Goal: Find specific fact: Find specific fact

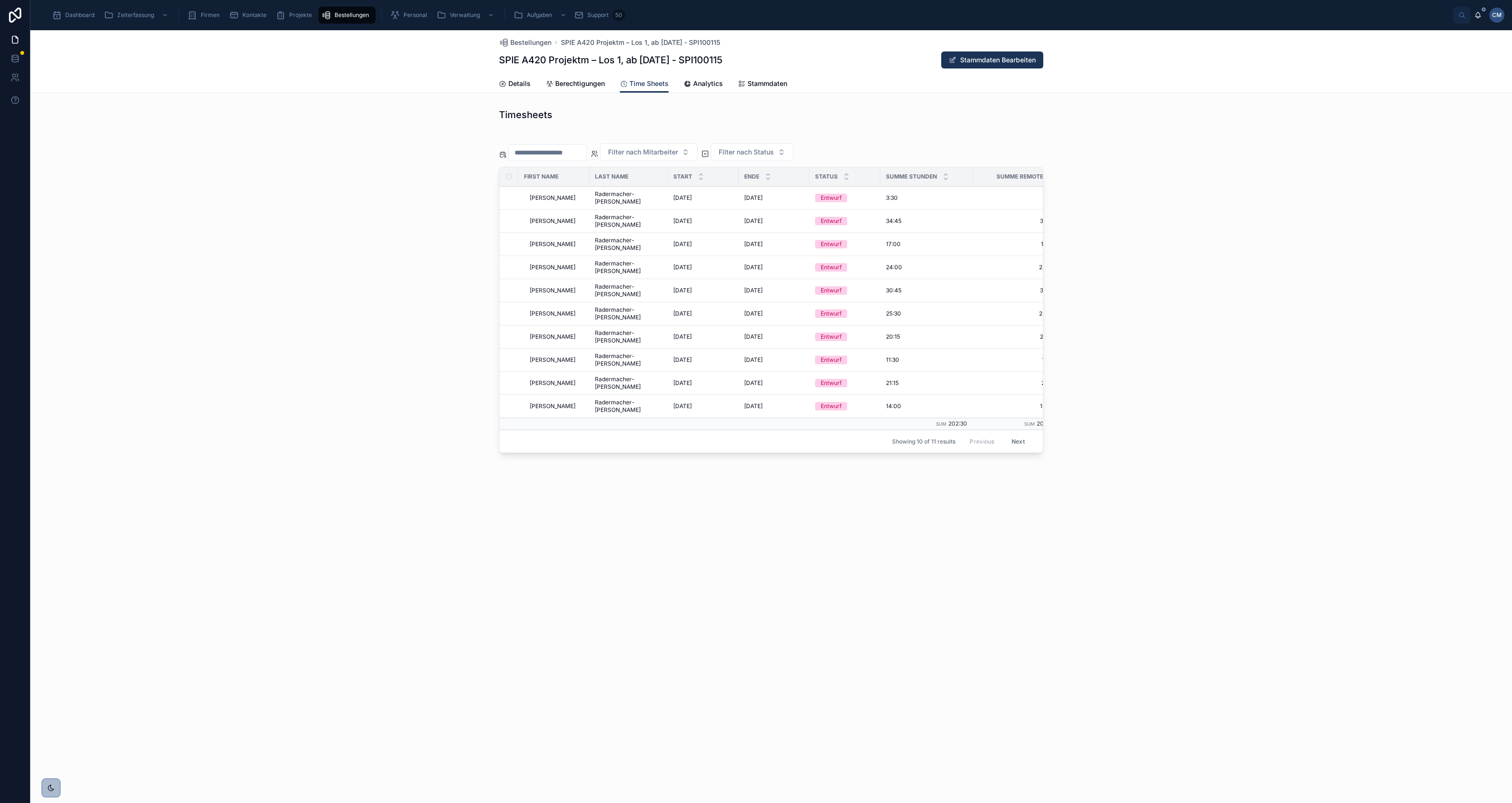
scroll to position [0, 7]
click at [341, 14] on span "Bestellungen" at bounding box center [352, 15] width 34 height 8
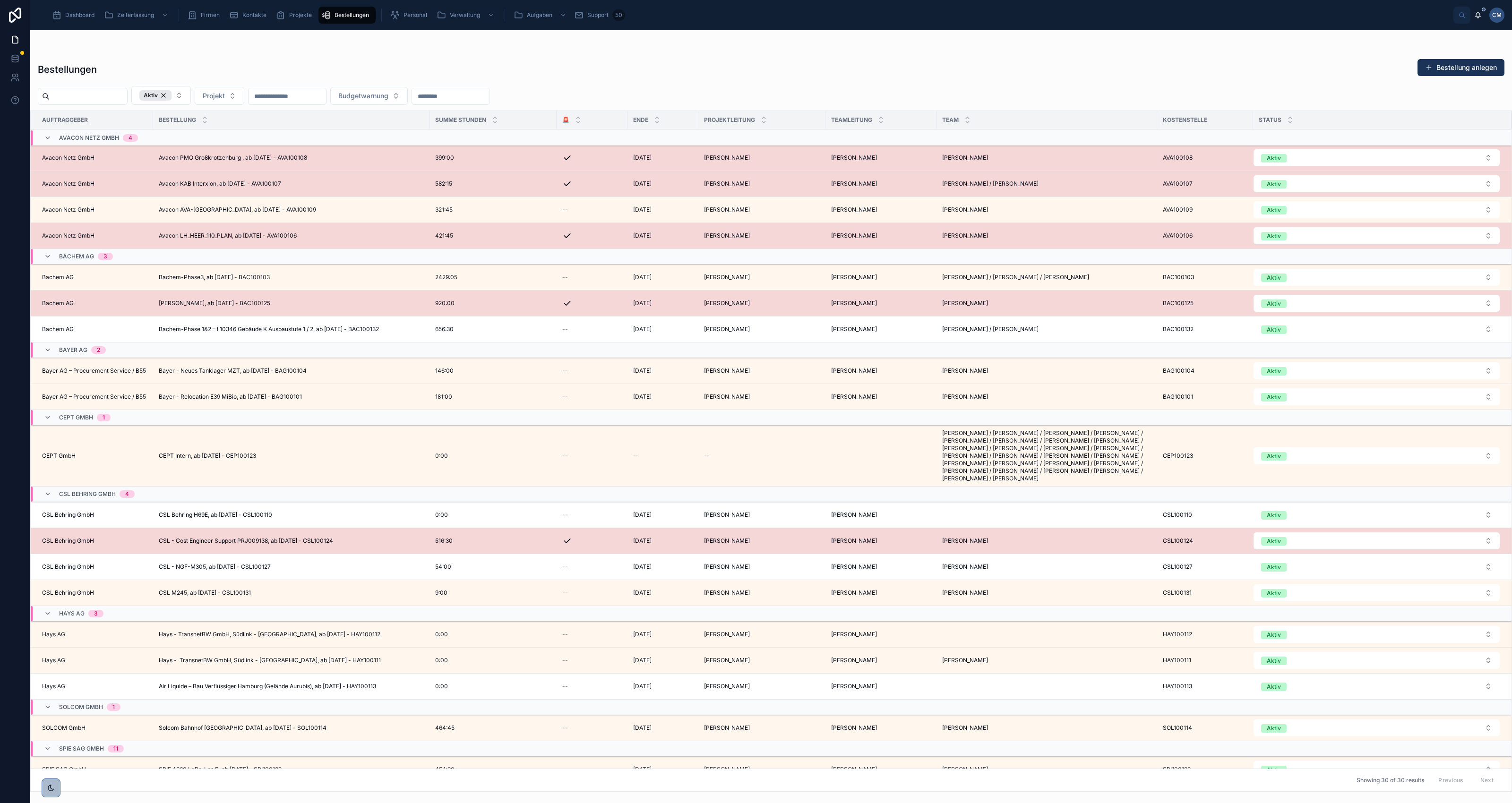
scroll to position [59, 0]
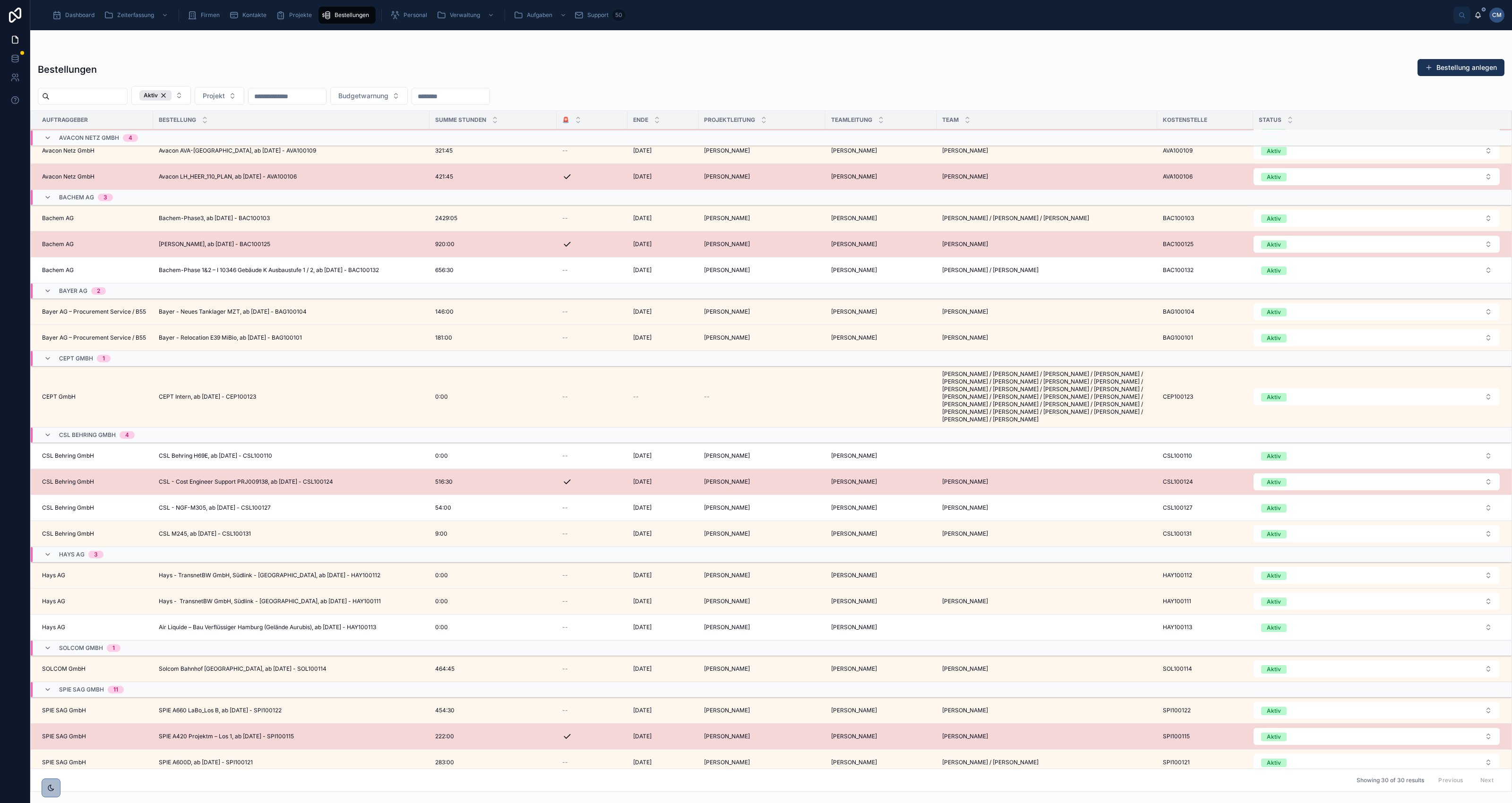
click at [207, 247] on span "[PERSON_NAME], ab [DATE] - BAC100125" at bounding box center [214, 244] width 112 height 8
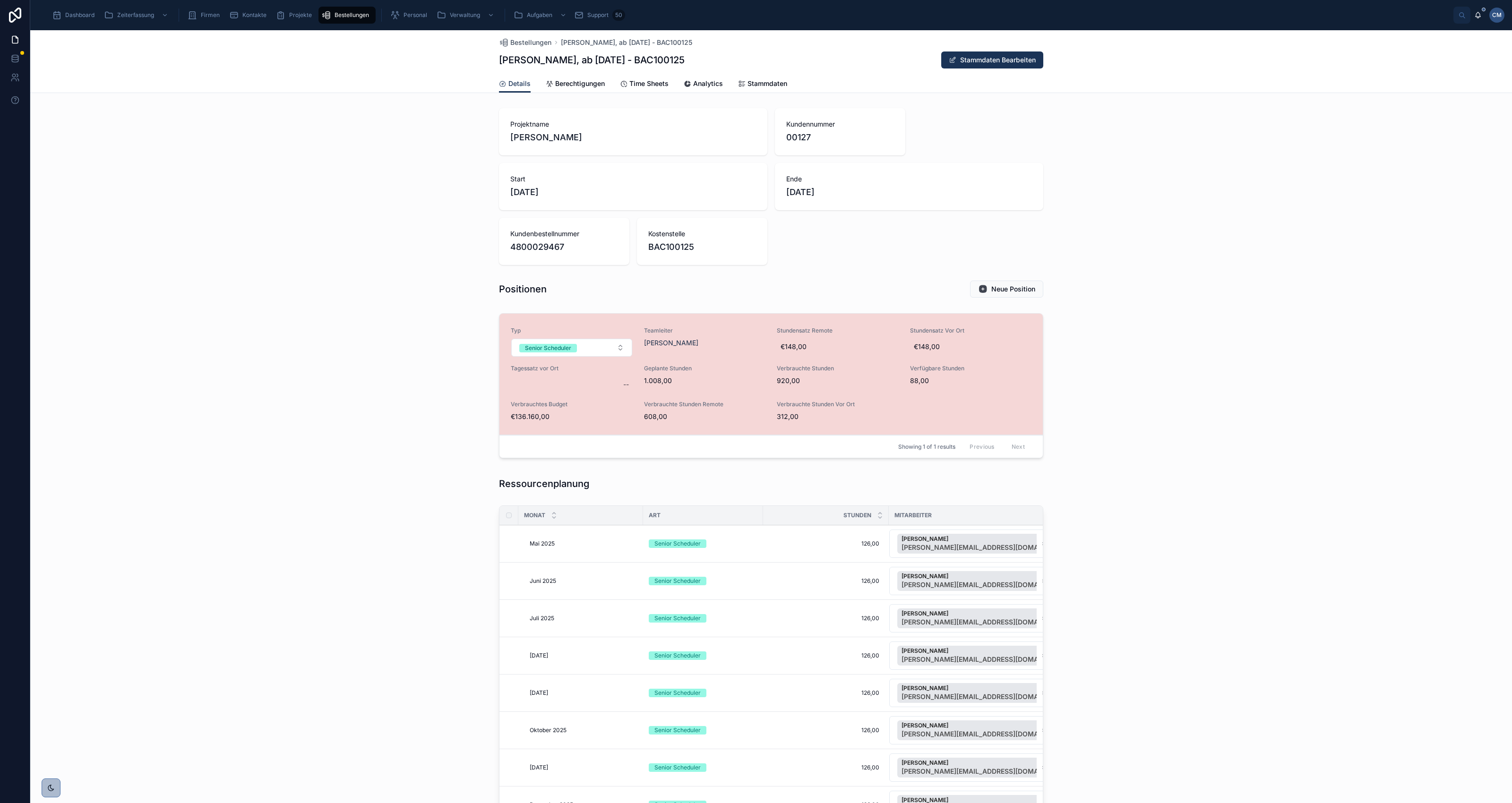
click at [756, 83] on span "Stammdaten" at bounding box center [767, 83] width 40 height 10
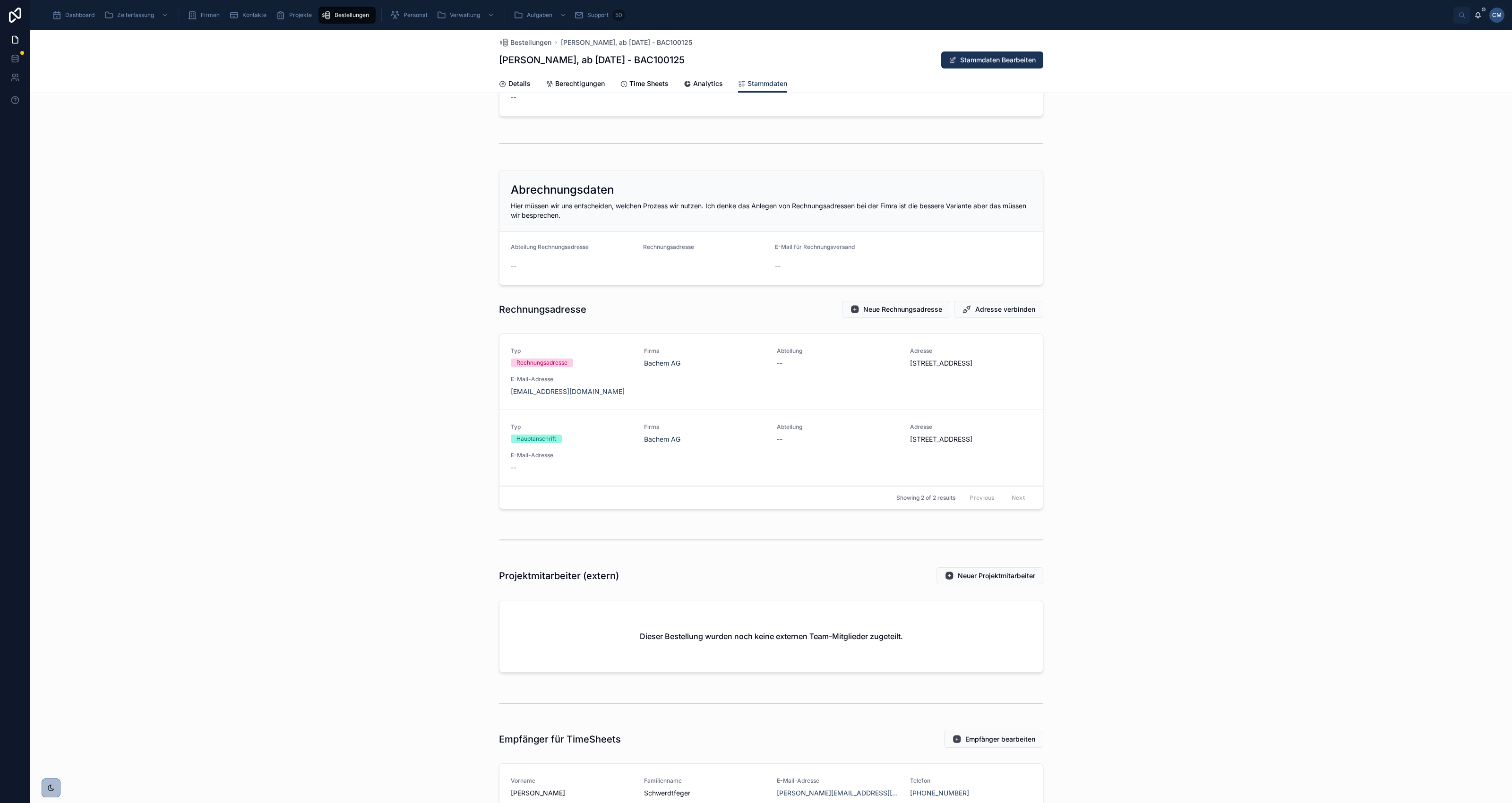
scroll to position [355, 0]
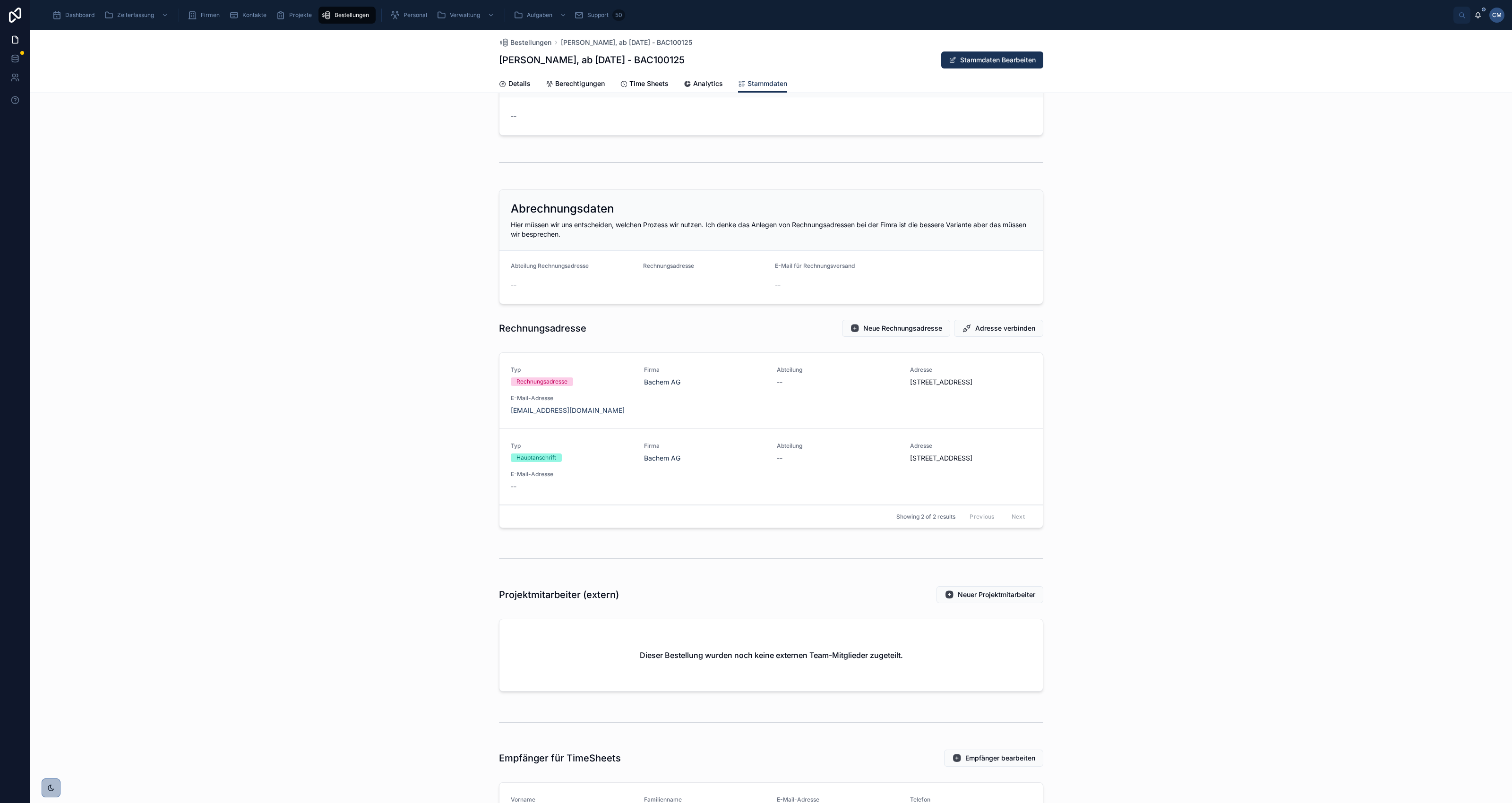
click at [513, 83] on span "Details" at bounding box center [519, 83] width 22 height 10
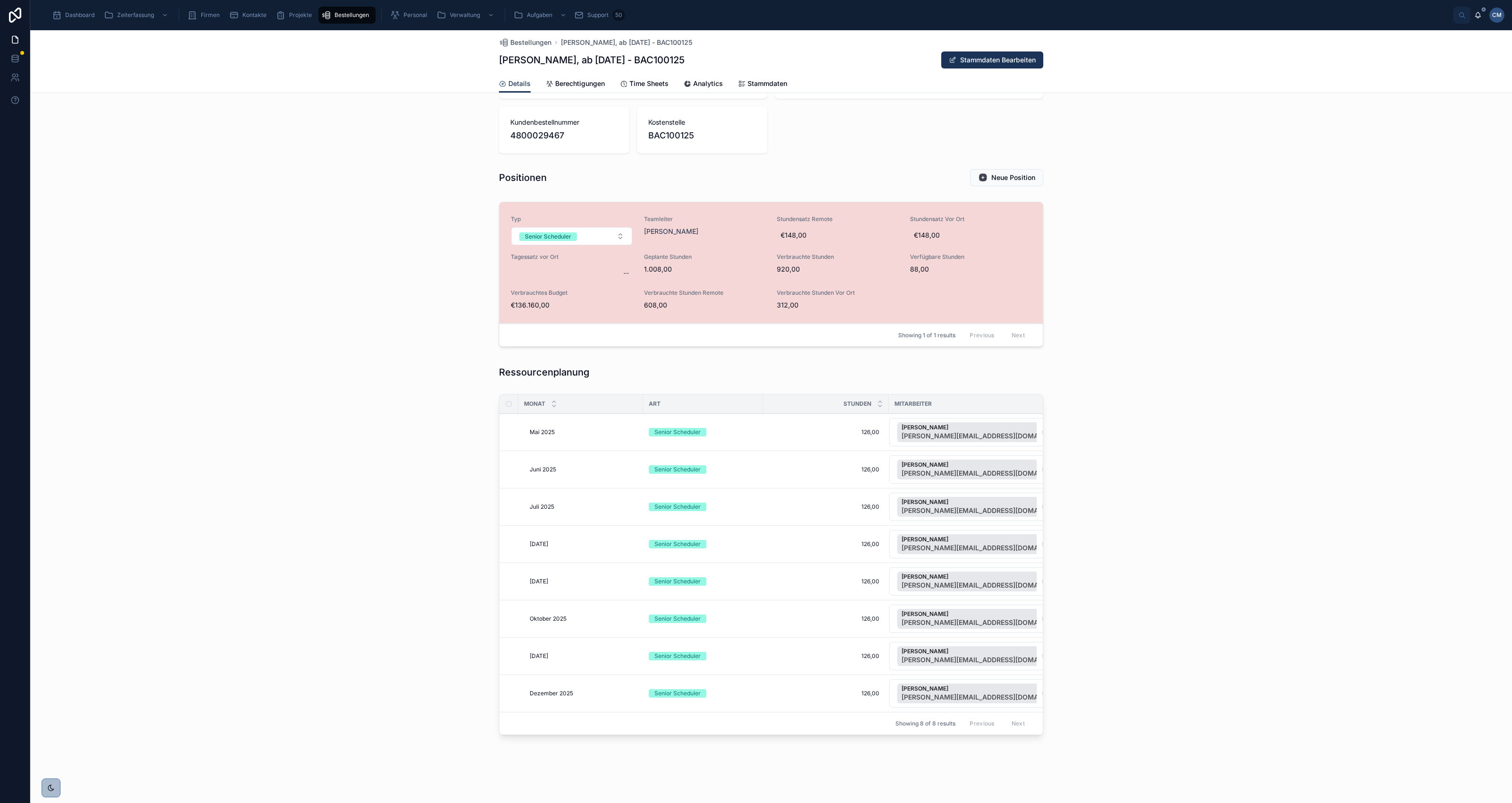
scroll to position [126, 0]
click at [198, 320] on div "Typ Senior Scheduler Teamleiter [PERSON_NAME] Stundensatz Remote €148,00 Stunde…" at bounding box center [771, 276] width 1481 height 157
click at [749, 81] on span "Stammdaten" at bounding box center [767, 83] width 40 height 10
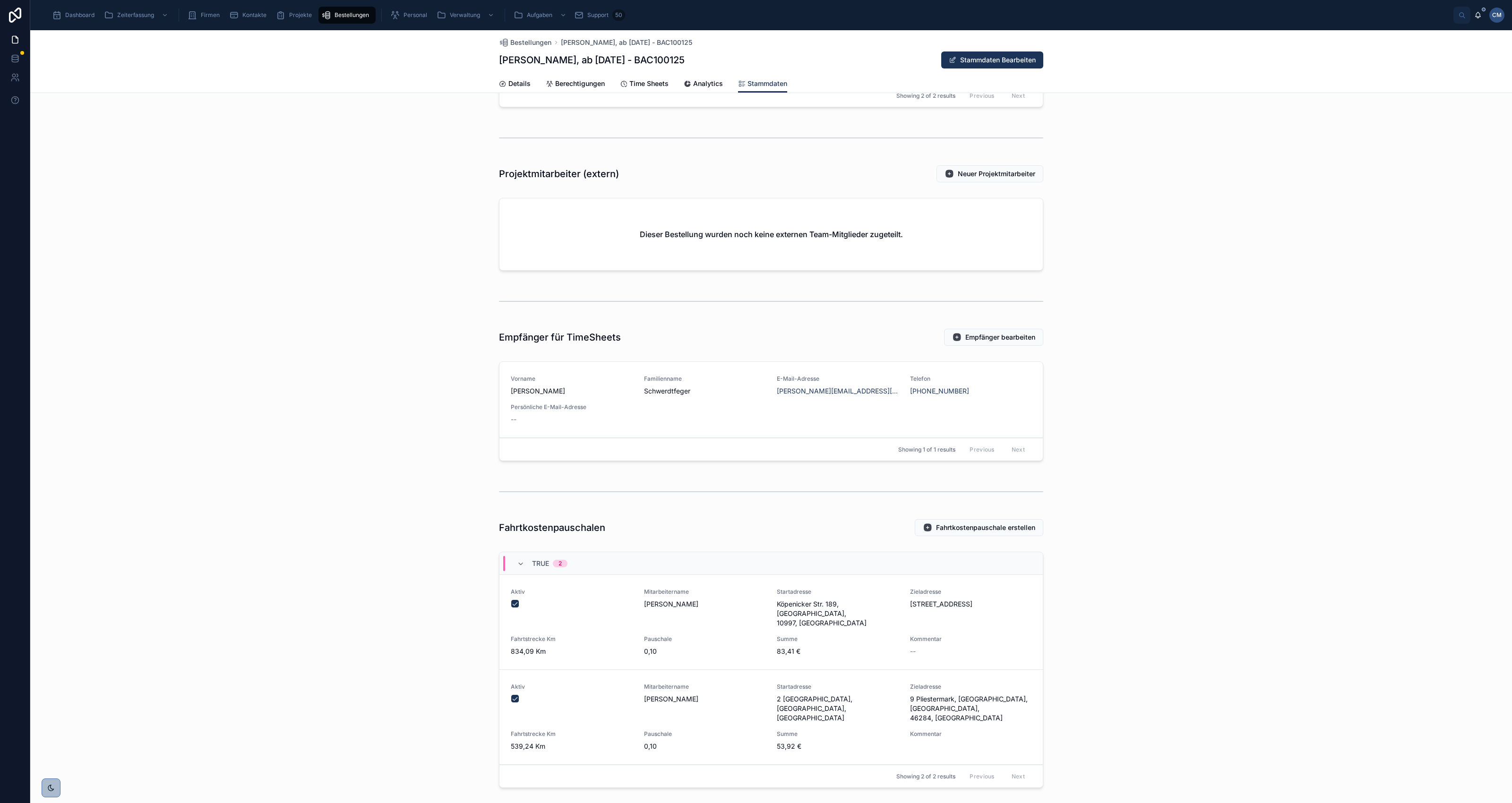
scroll to position [827, 0]
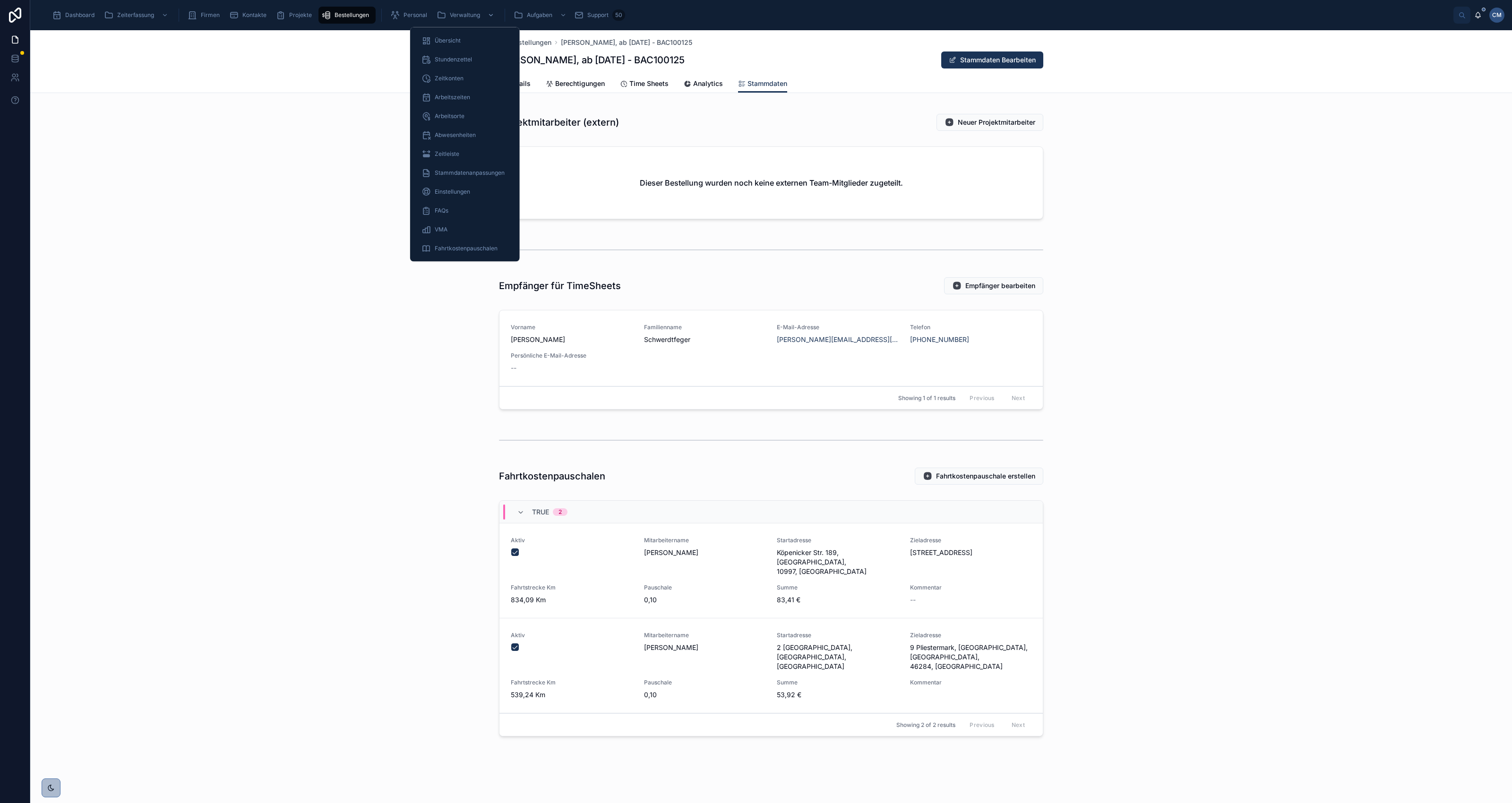
click at [454, 13] on span "Verwaltung" at bounding box center [465, 15] width 31 height 8
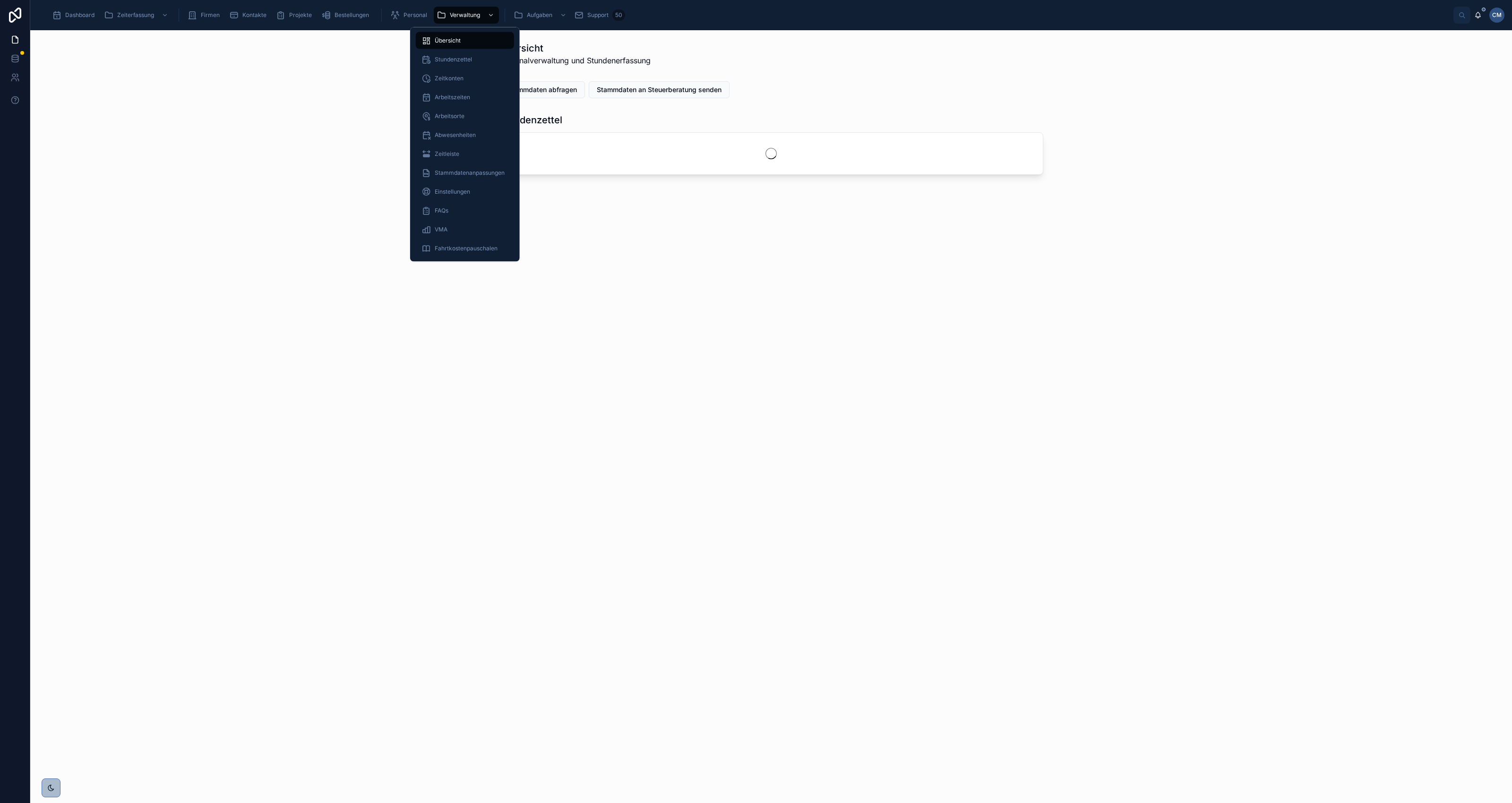
click at [449, 59] on span "Stundenzettel" at bounding box center [453, 60] width 37 height 8
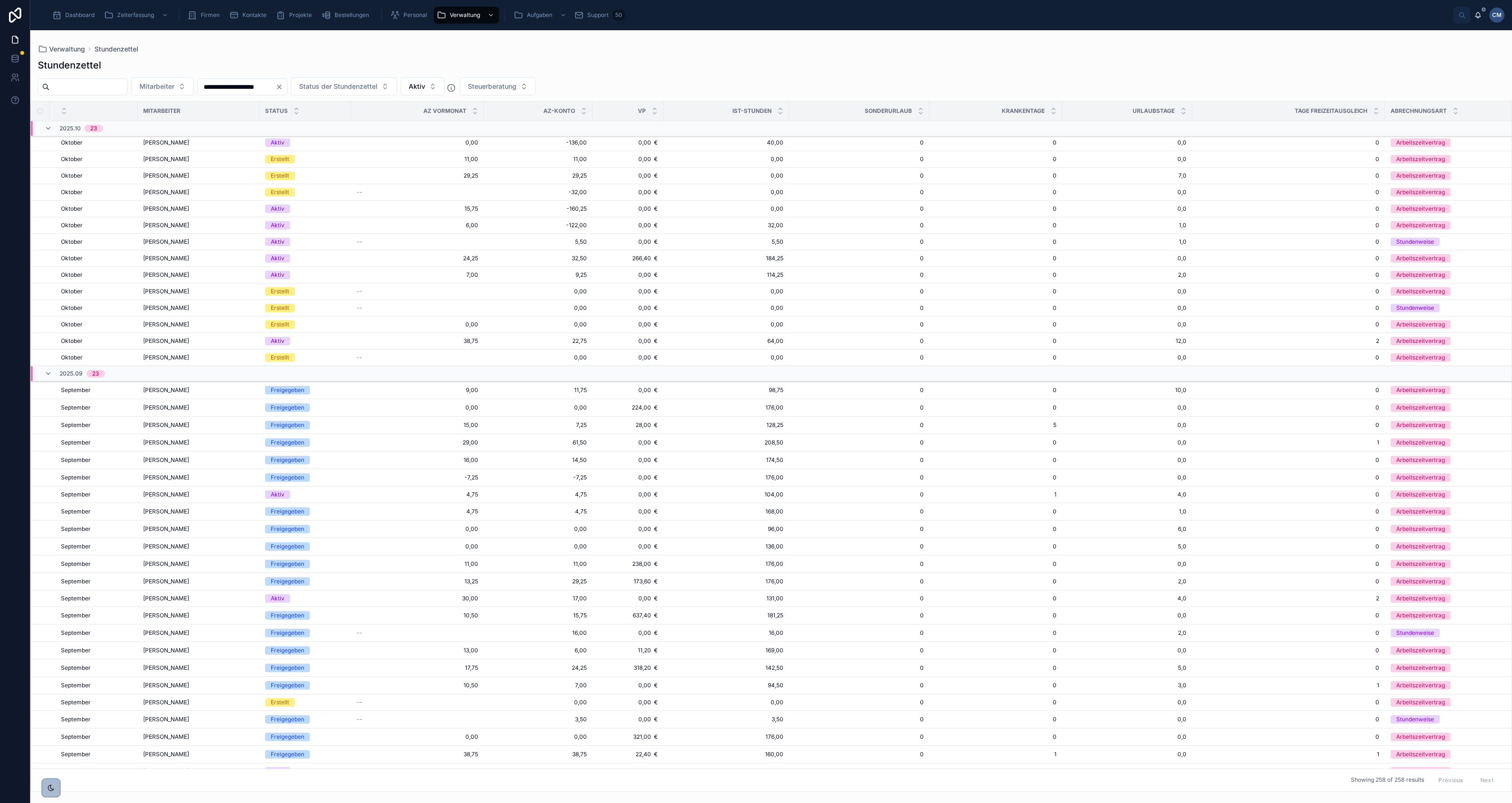
scroll to position [1066, 0]
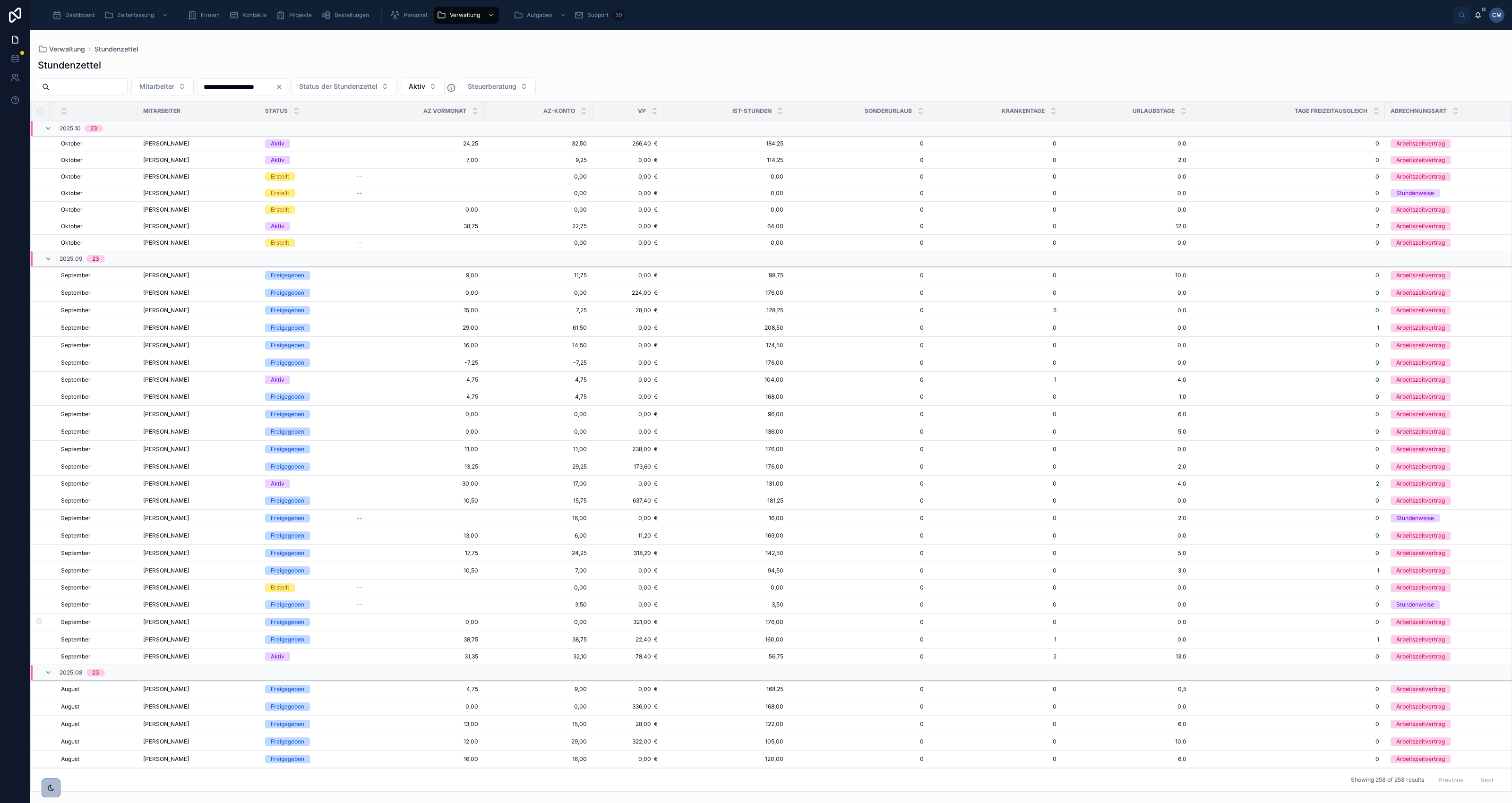
click at [366, 626] on span "0,00" at bounding box center [417, 622] width 122 height 8
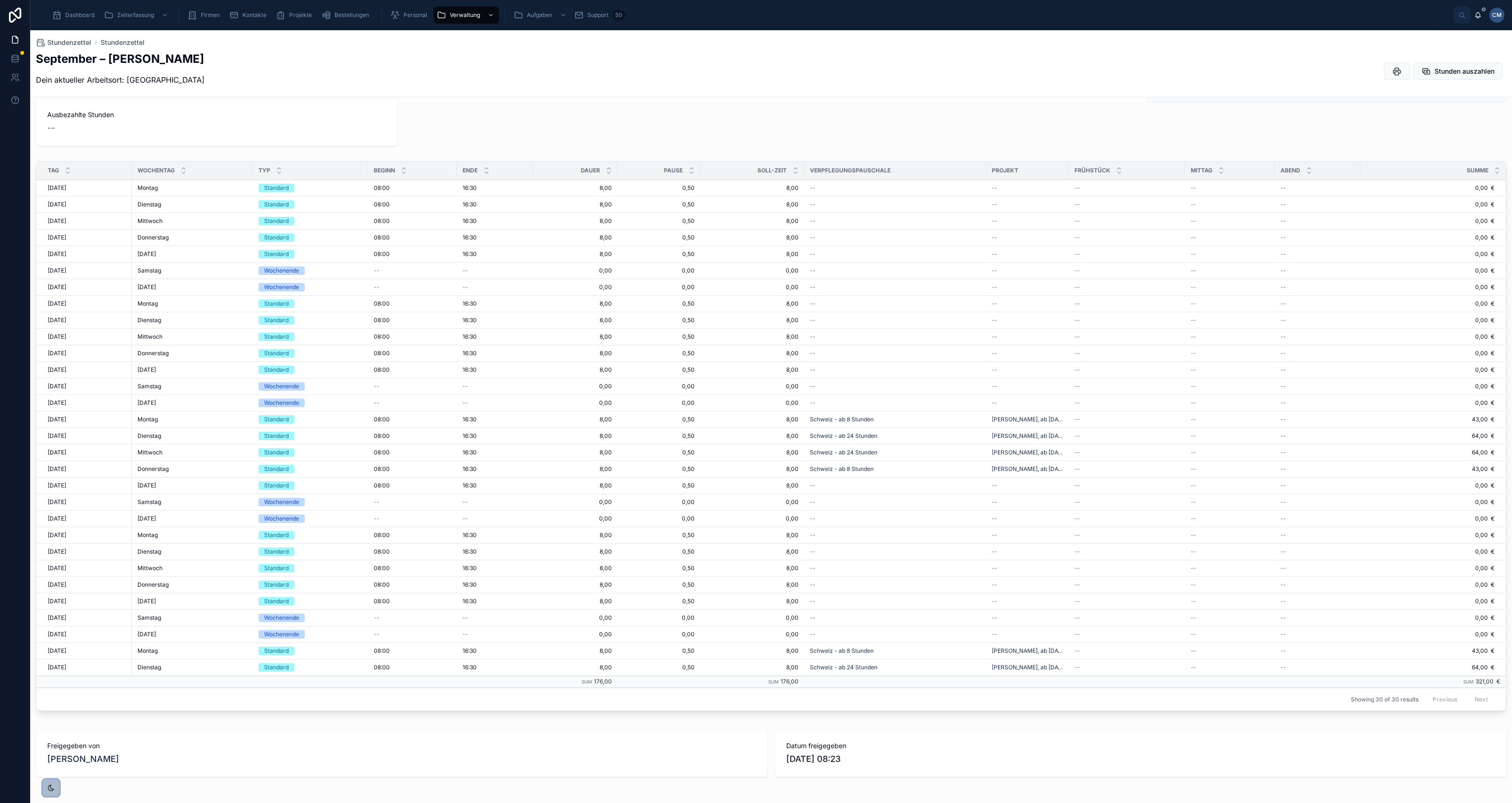
scroll to position [236, 0]
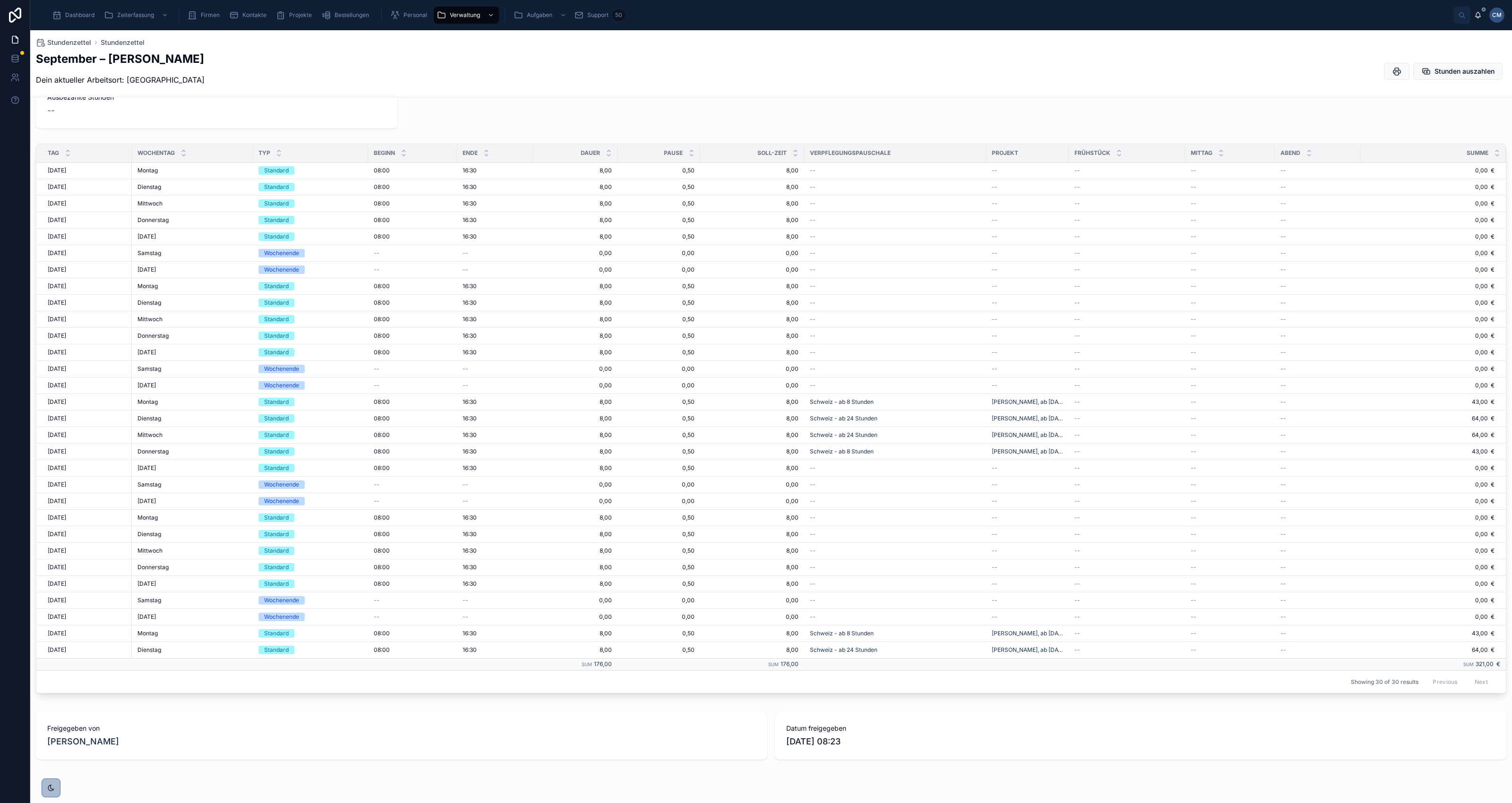
click at [357, 15] on span "Bestellungen" at bounding box center [352, 15] width 34 height 8
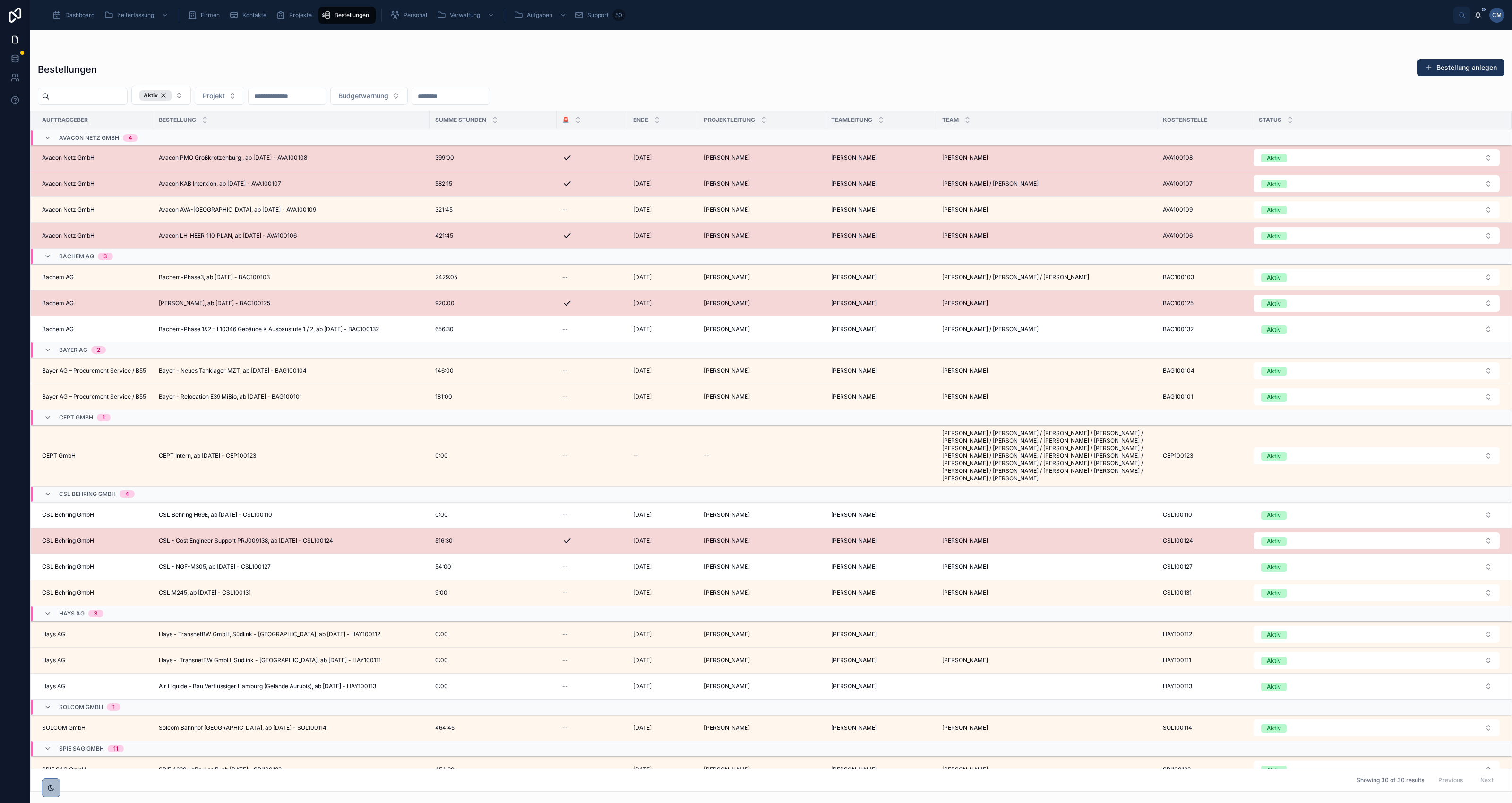
click at [68, 332] on span "Bachem AG" at bounding box center [58, 329] width 32 height 8
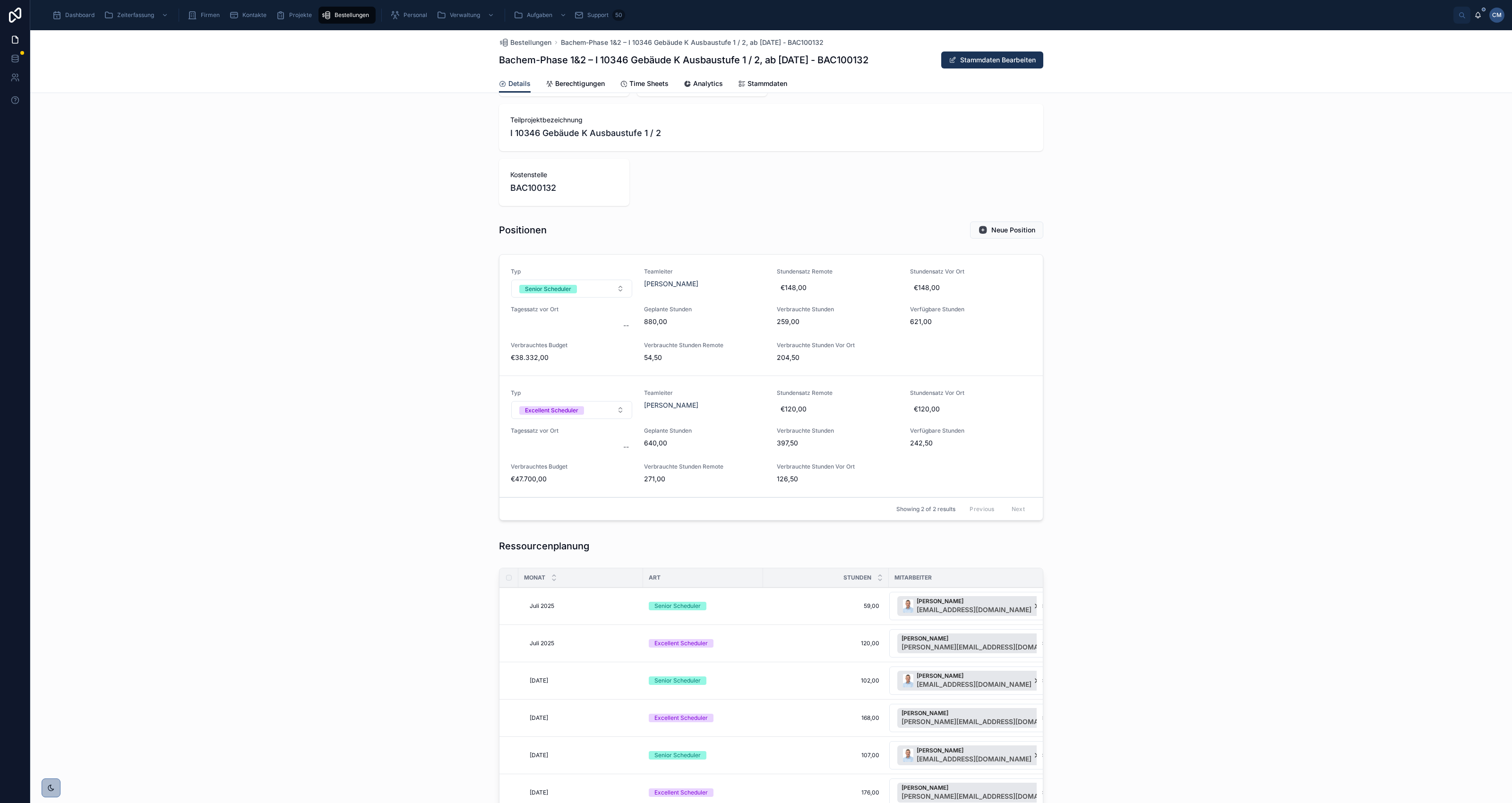
scroll to position [118, 0]
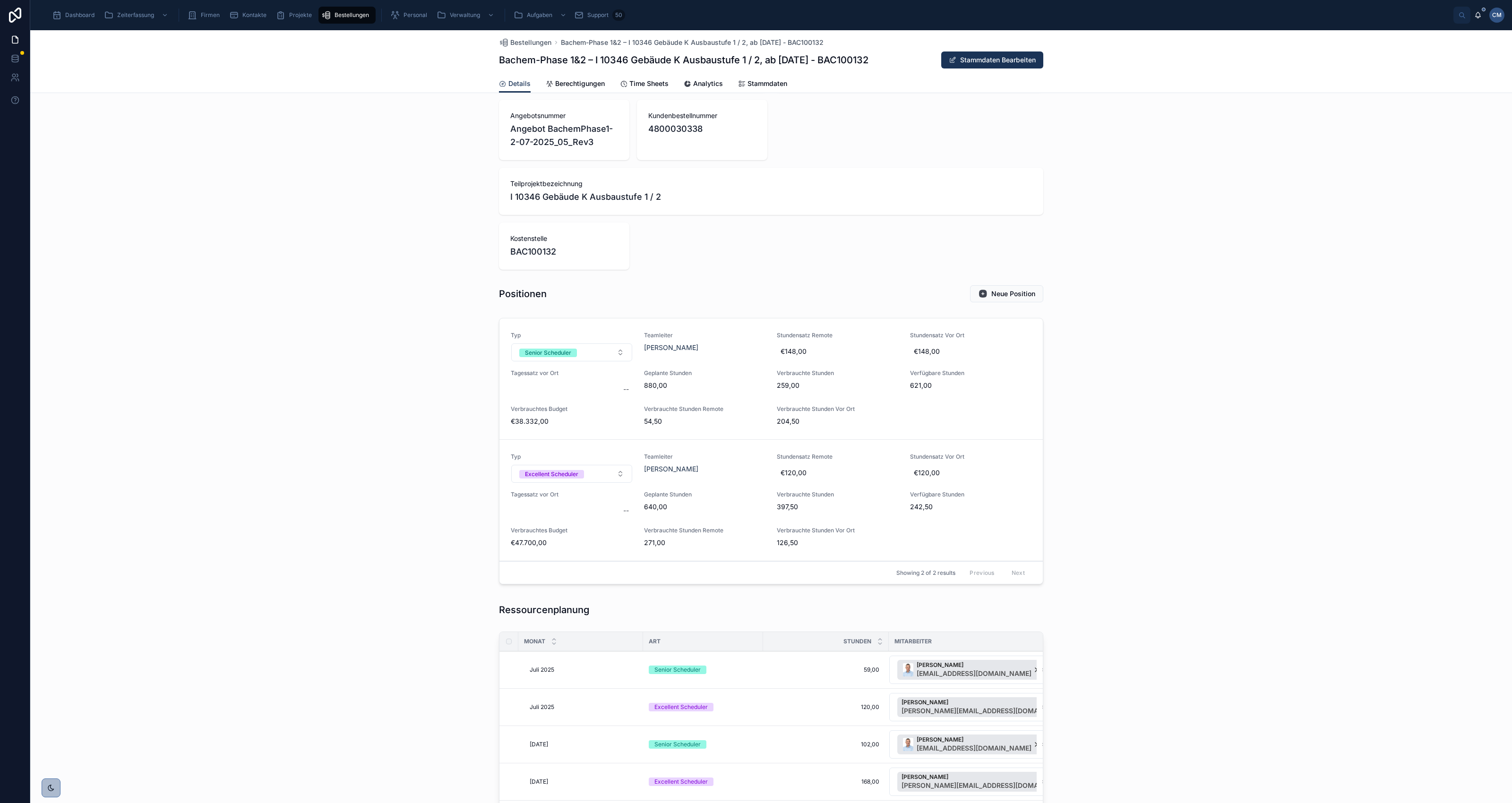
click at [760, 83] on span "Stammdaten" at bounding box center [767, 83] width 40 height 10
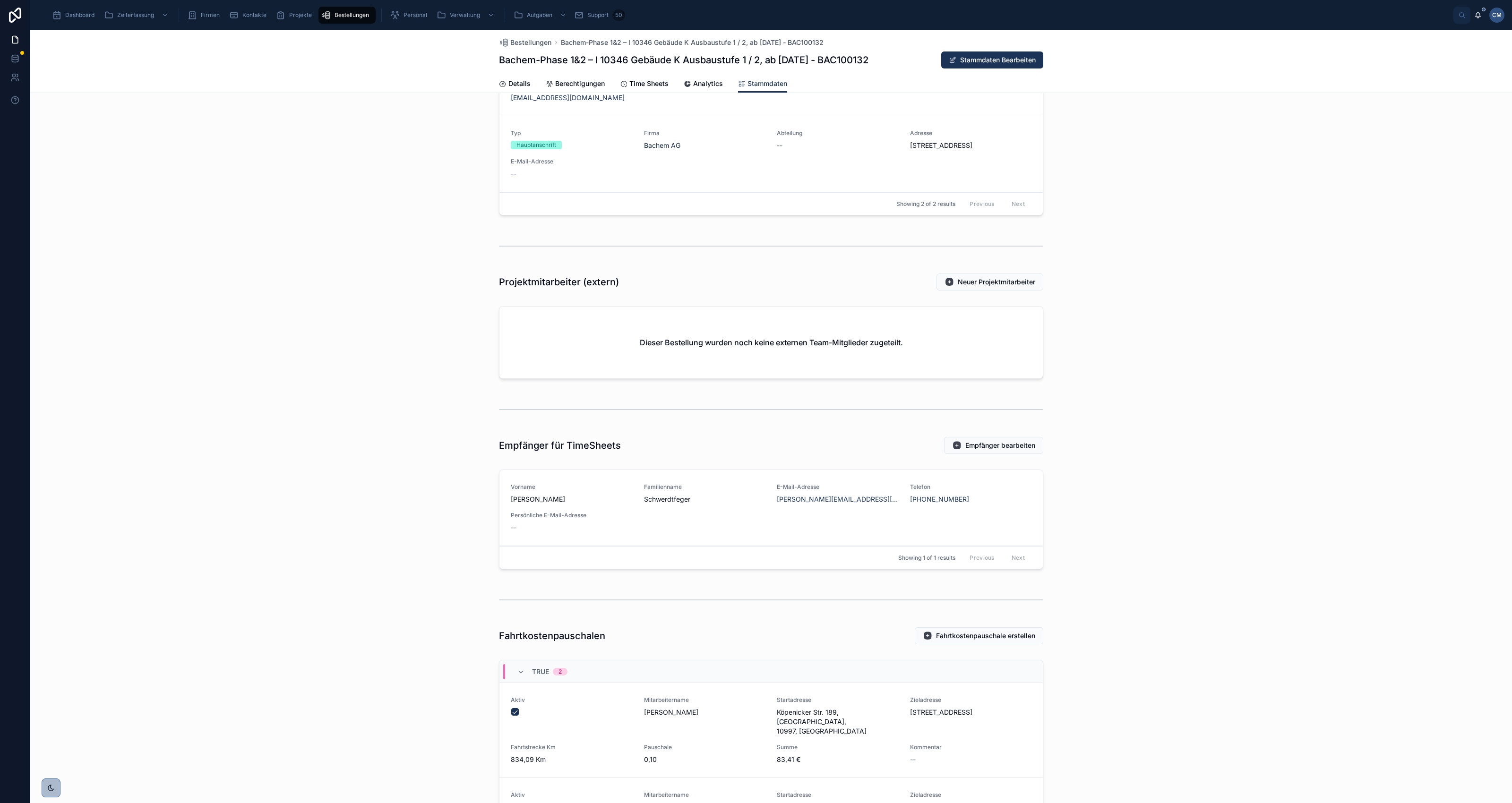
scroll to position [709, 0]
drag, startPoint x: 915, startPoint y: 515, endPoint x: 948, endPoint y: 513, distance: 33.1
click at [948, 513] on div "Vorname [PERSON_NAME] Familienname [PERSON_NAME] E-Mail-Adresse [PERSON_NAME][E…" at bounding box center [771, 505] width 520 height 49
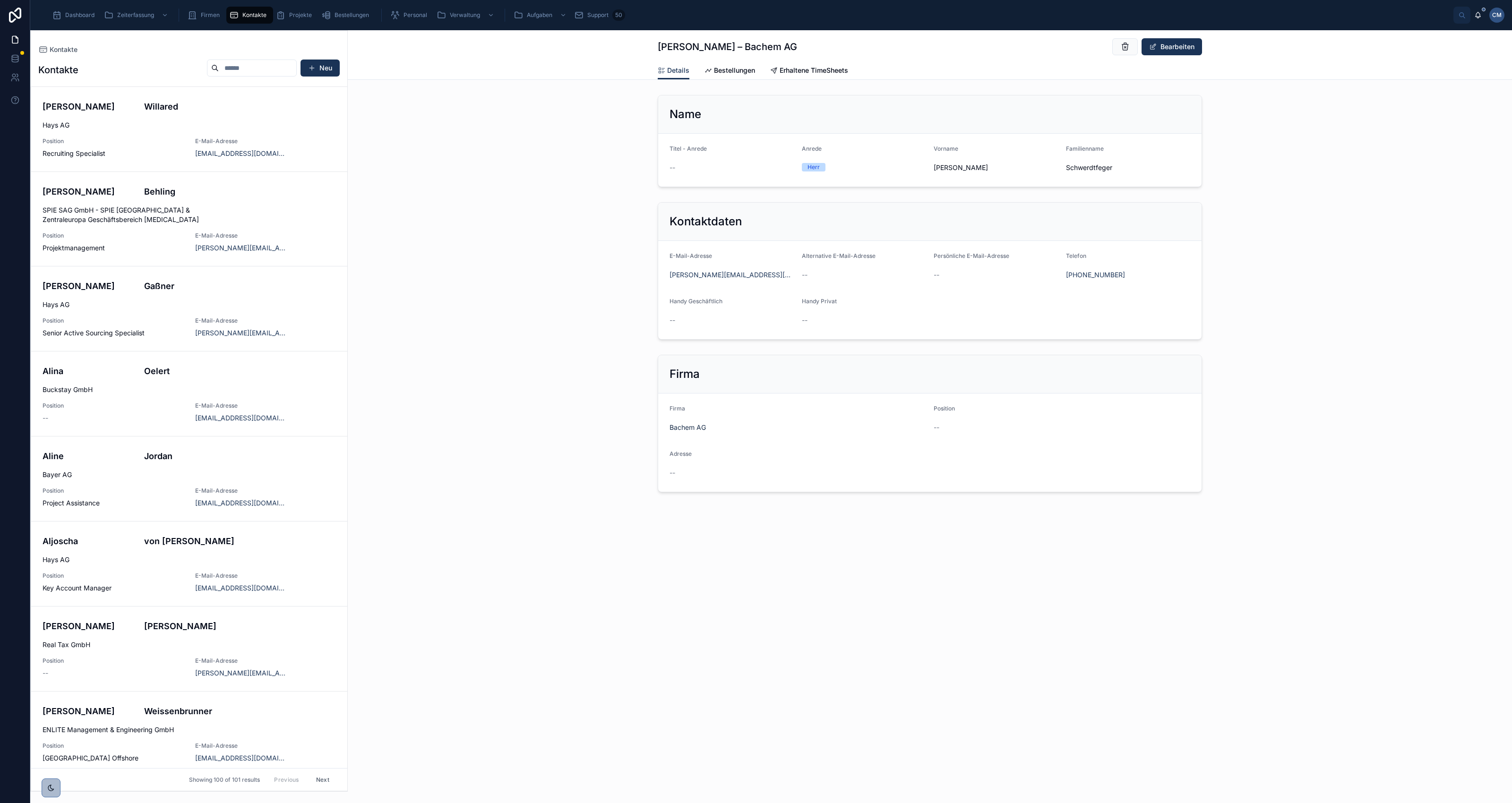
click at [415, 15] on span "Personal" at bounding box center [415, 15] width 23 height 8
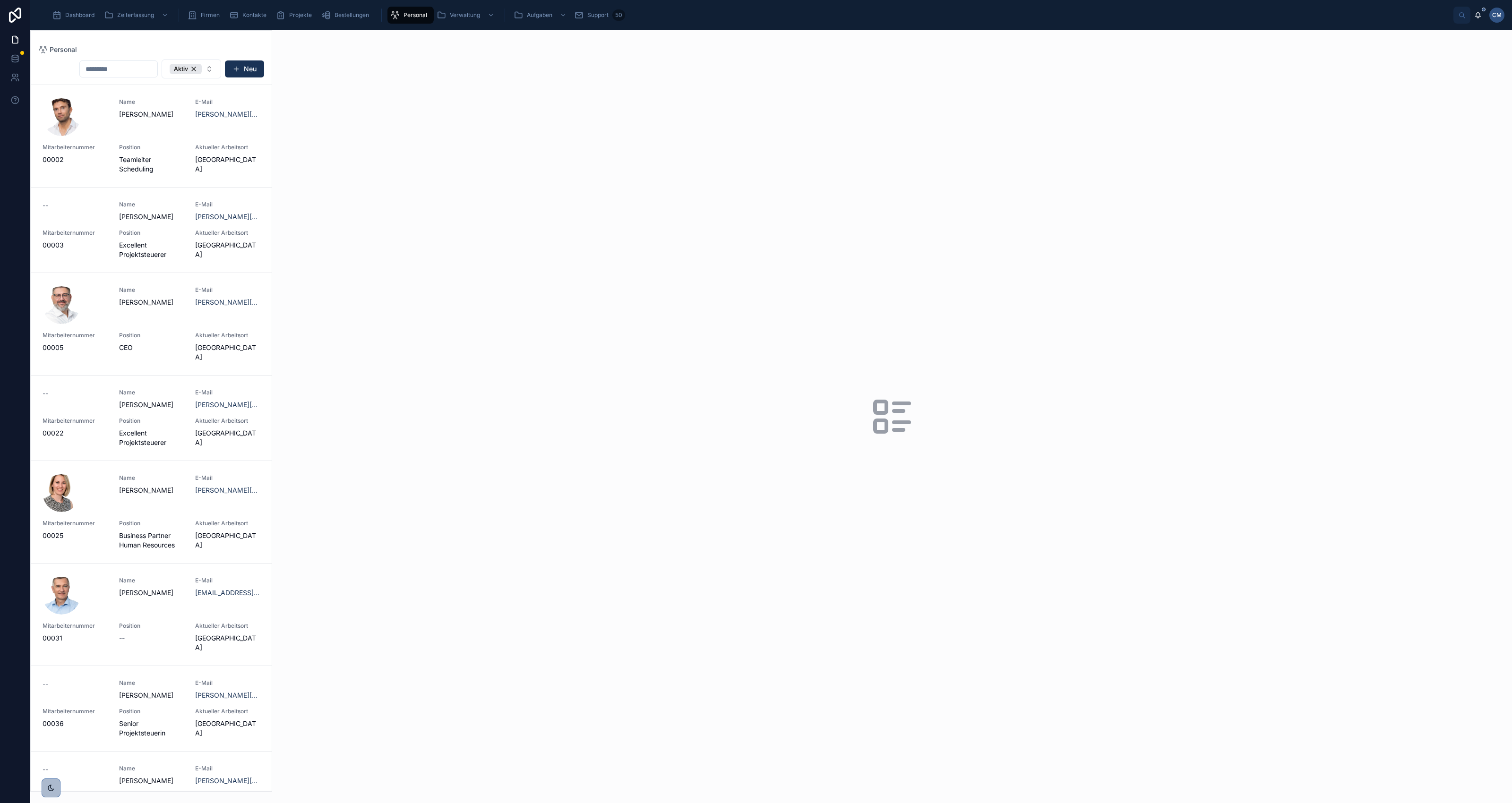
click at [91, 591] on div at bounding box center [75, 596] width 65 height 38
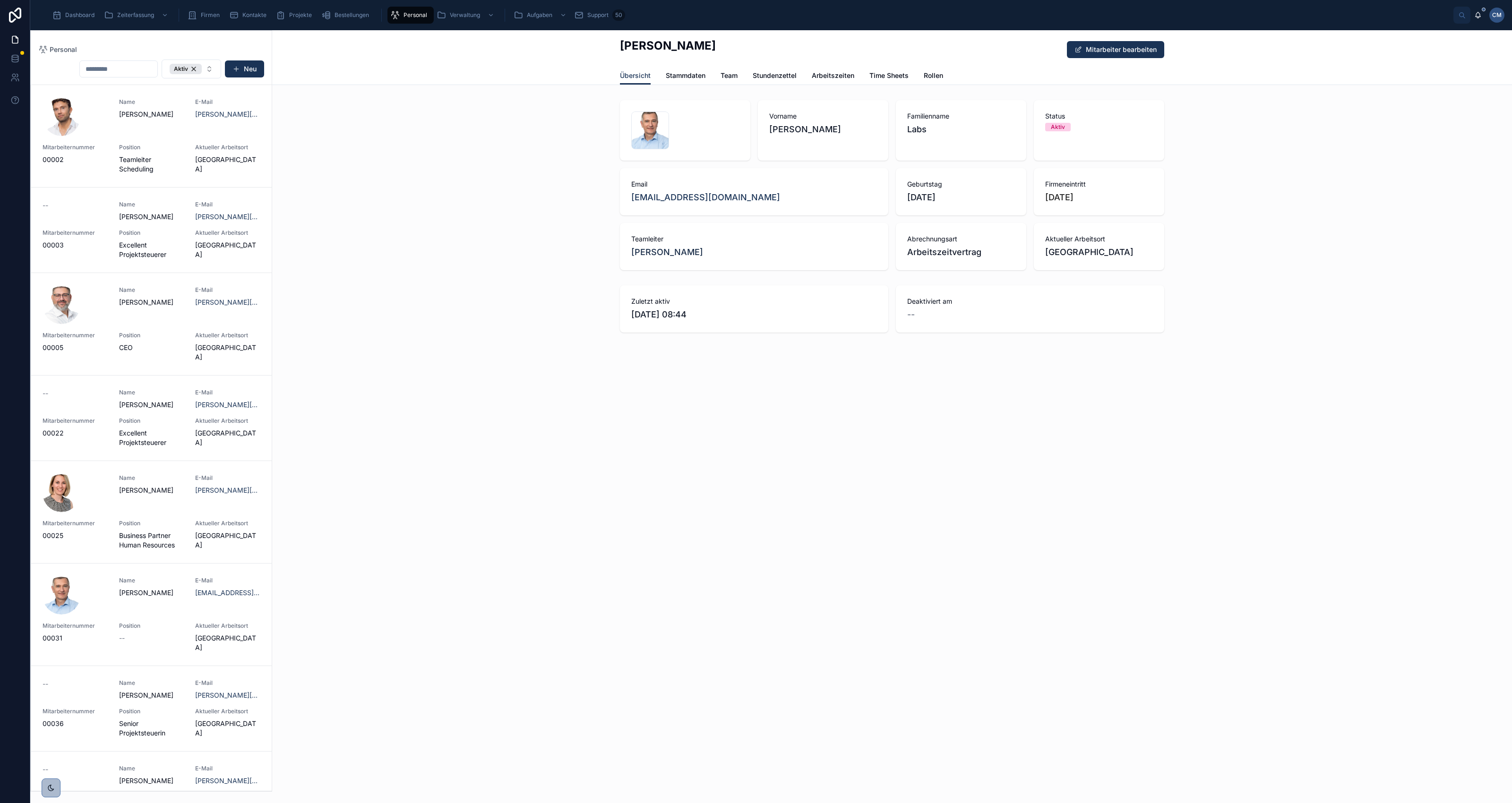
click at [683, 72] on span "Stammdaten" at bounding box center [686, 75] width 40 height 10
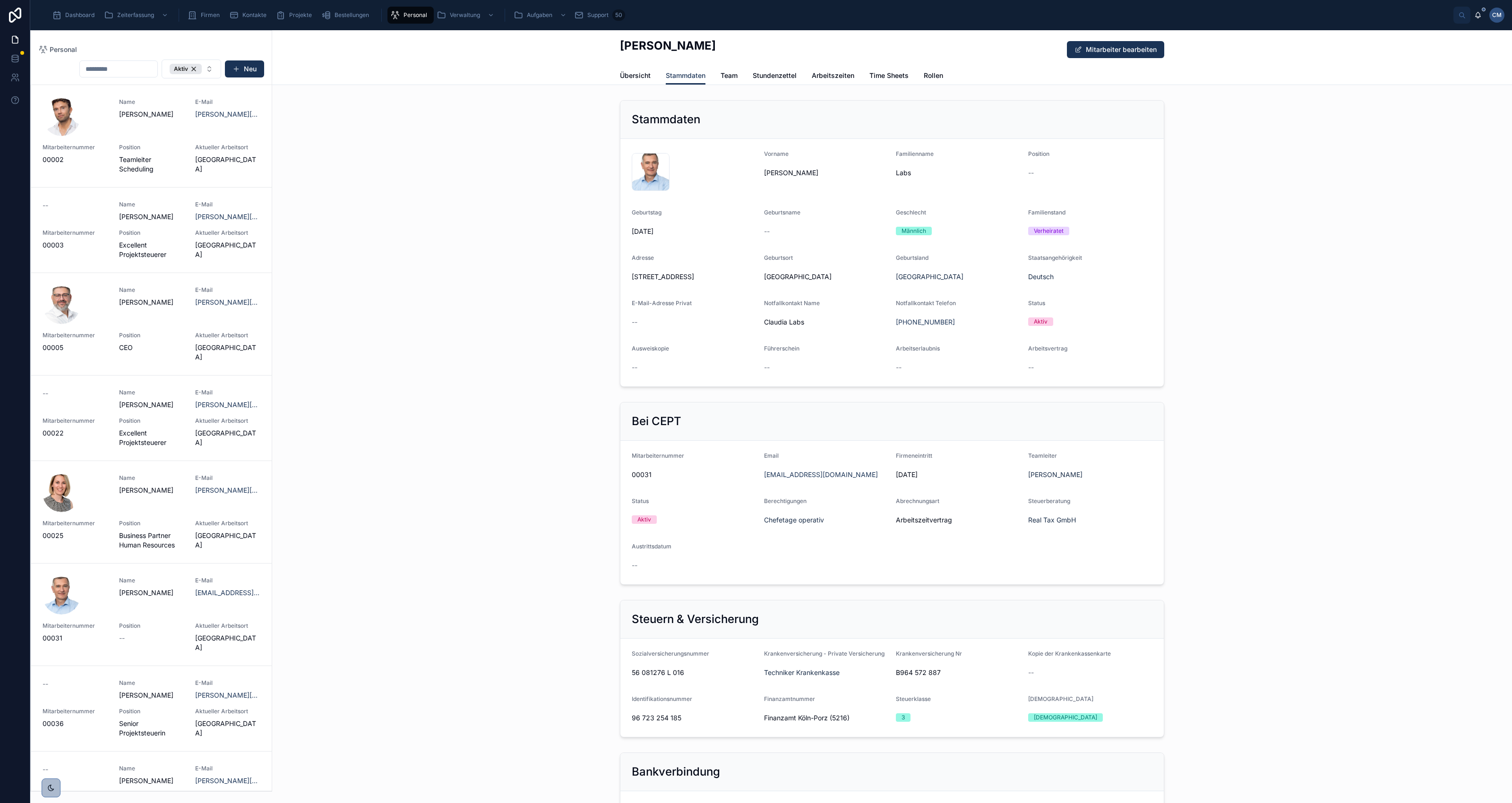
drag, startPoint x: 628, startPoint y: 275, endPoint x: 747, endPoint y: 279, distance: 119.1
click at [747, 279] on span "[STREET_ADDRESS]" at bounding box center [694, 277] width 125 height 10
drag, startPoint x: 747, startPoint y: 279, endPoint x: 738, endPoint y: 279, distance: 9.0
copy span "[STREET_ADDRESS]"
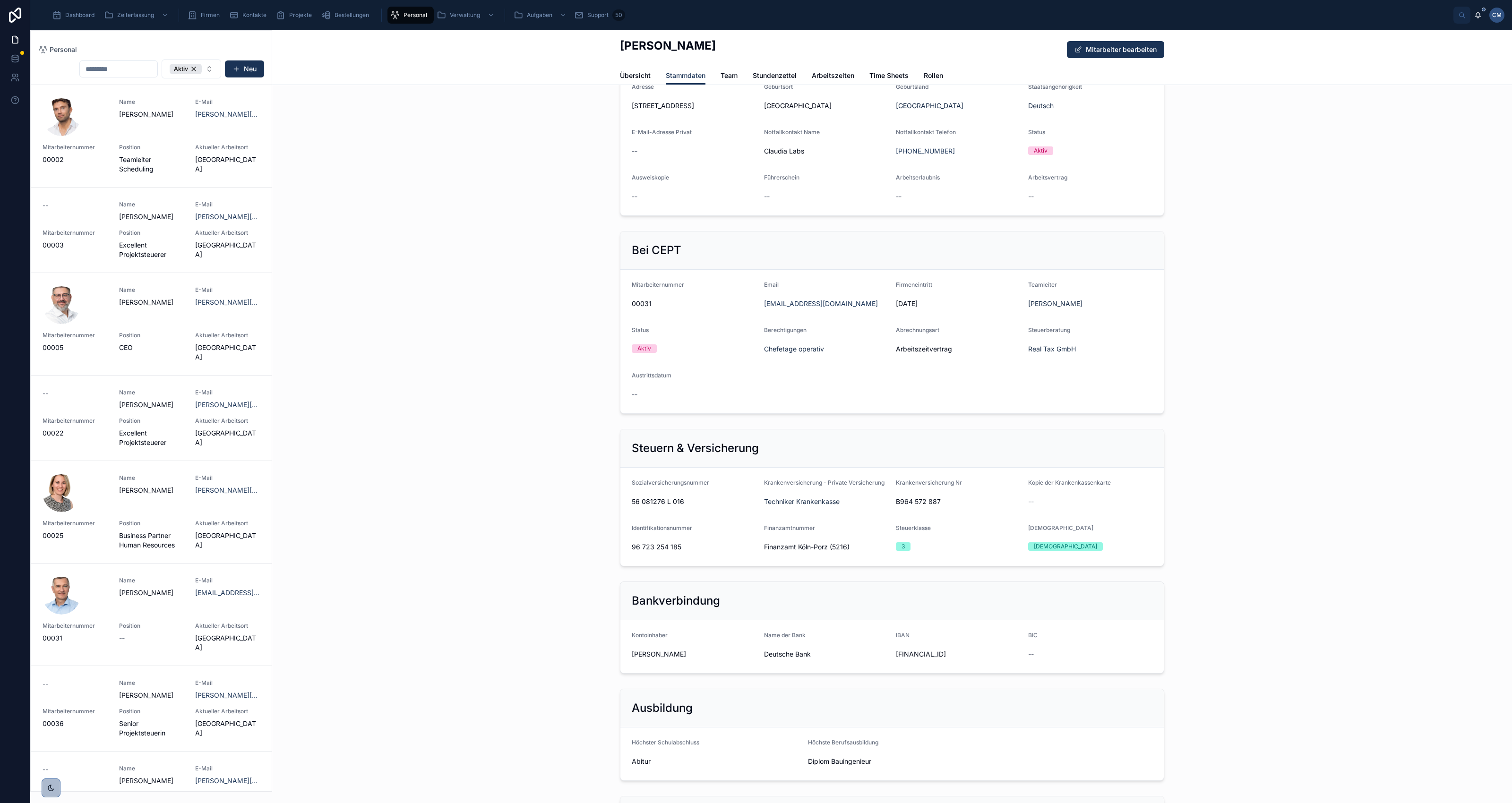
scroll to position [177, 0]
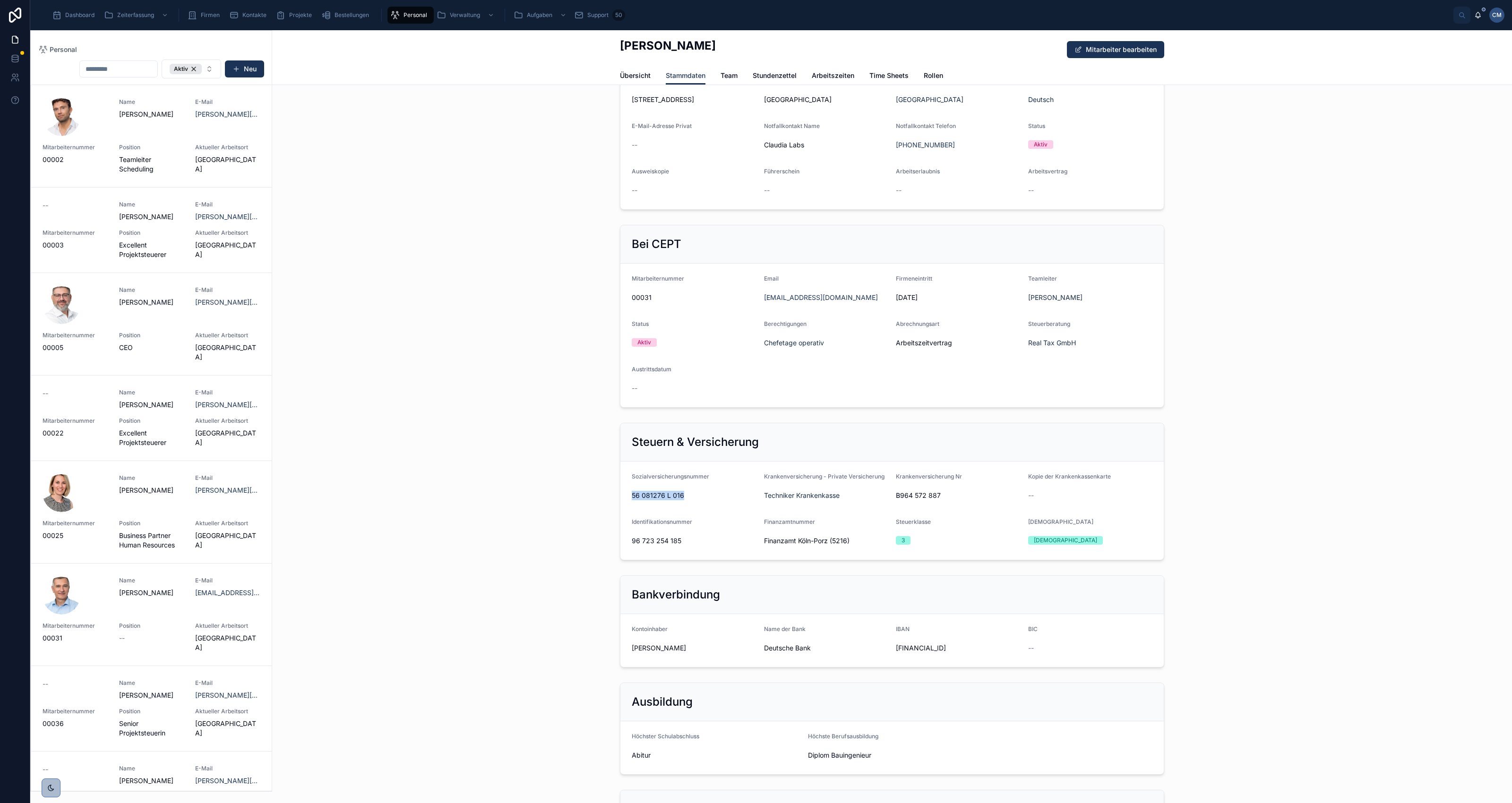
drag, startPoint x: 628, startPoint y: 494, endPoint x: 678, endPoint y: 494, distance: 50.0
click at [678, 494] on span "56 081276 L 016" at bounding box center [694, 496] width 125 height 10
drag, startPoint x: 678, startPoint y: 494, endPoint x: 673, endPoint y: 495, distance: 5.1
copy span "56 081276 L 016"
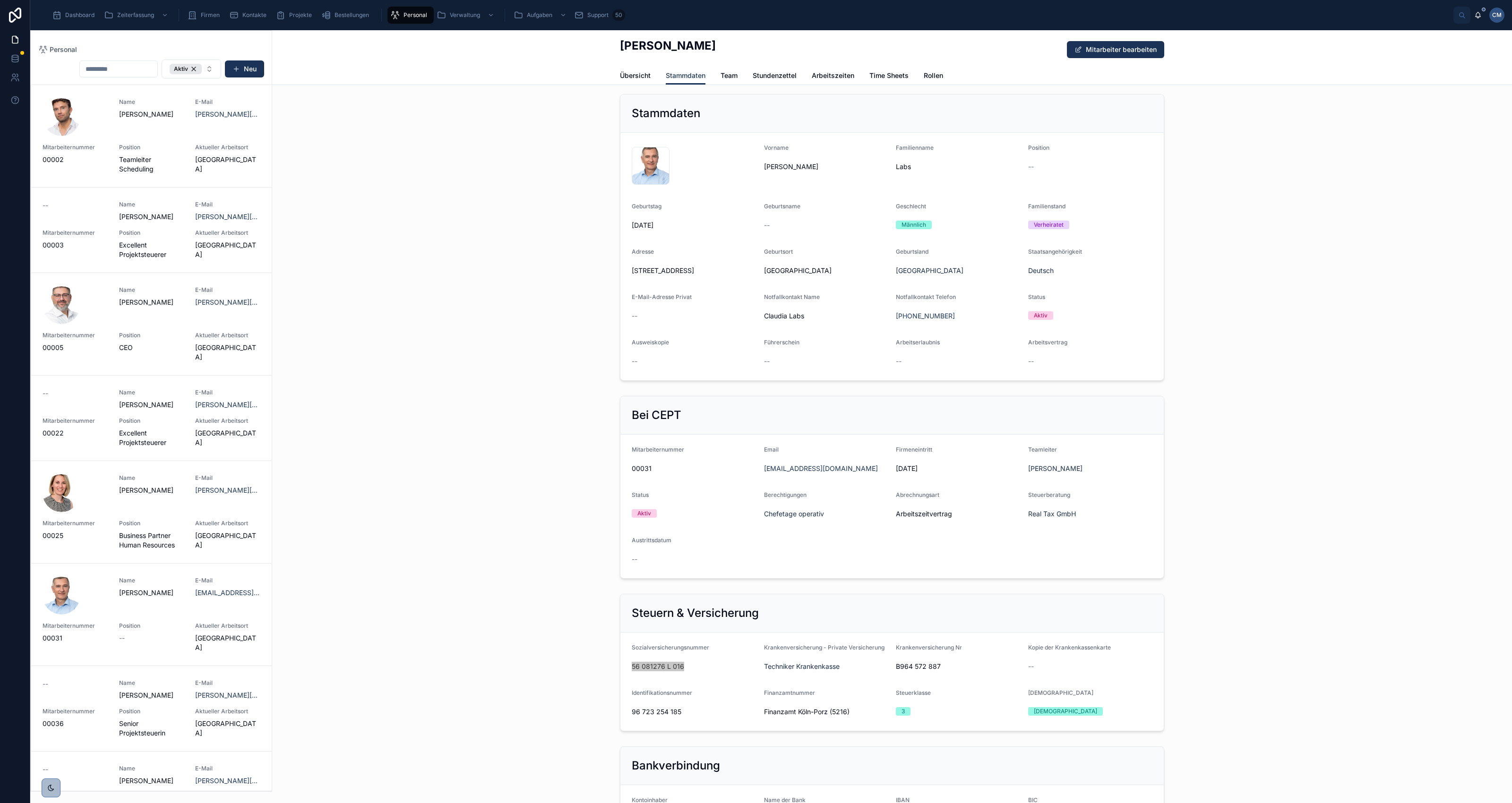
scroll to position [0, 0]
